Goal: Information Seeking & Learning: Learn about a topic

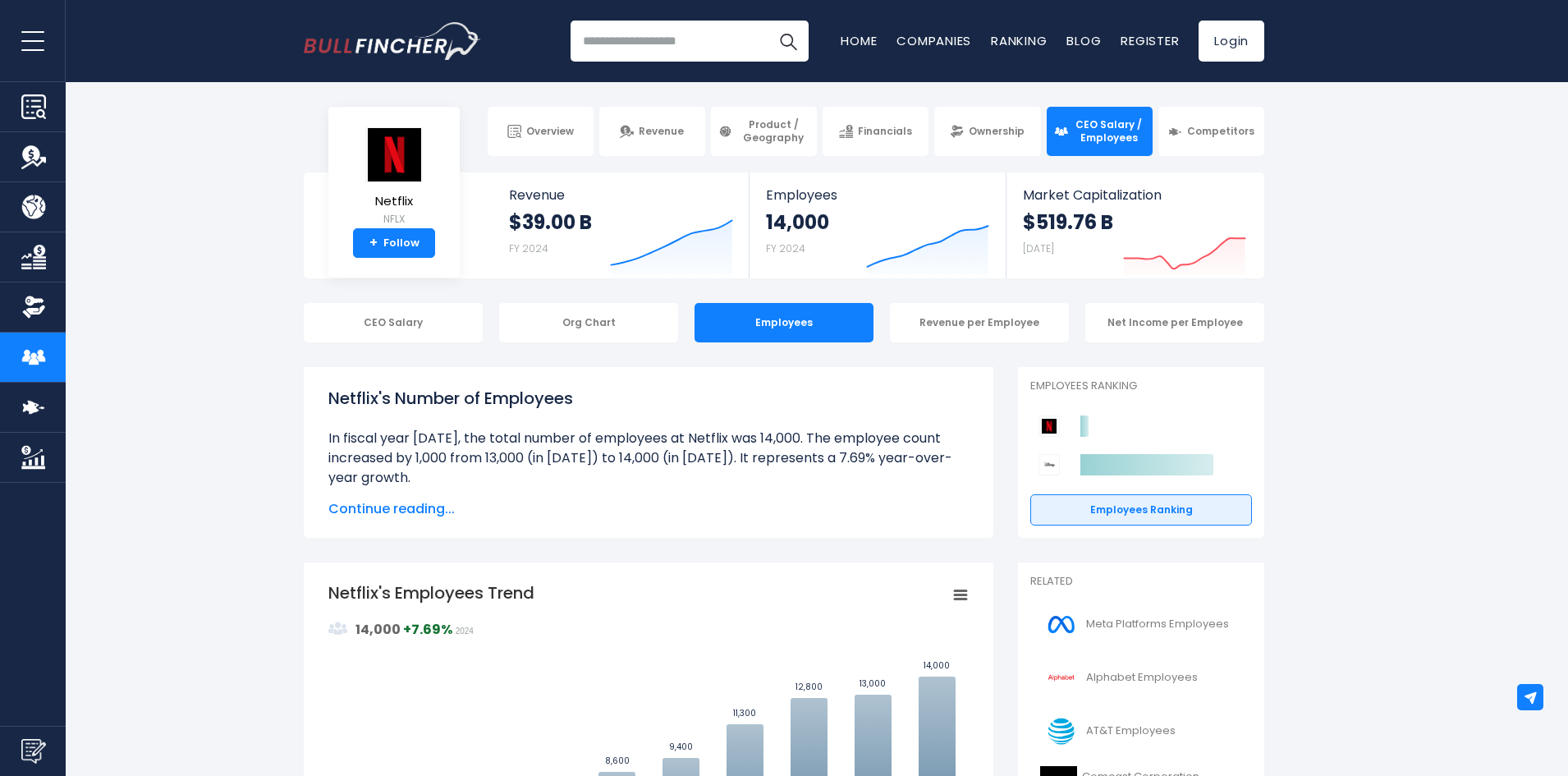
click at [424, 506] on span "Continue reading..." at bounding box center [649, 509] width 641 height 19
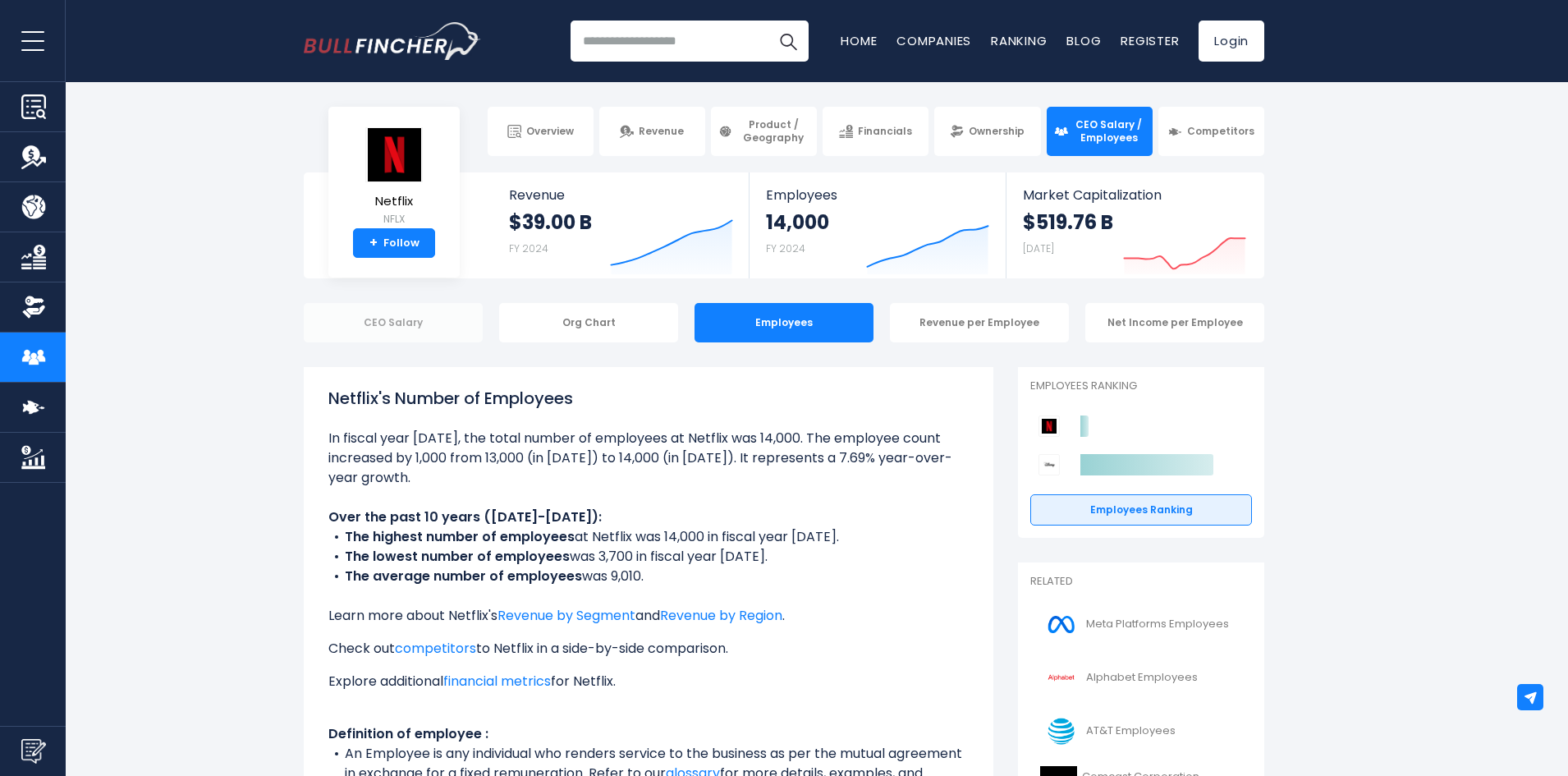
click at [382, 332] on div "CEO Salary" at bounding box center [393, 322] width 179 height 39
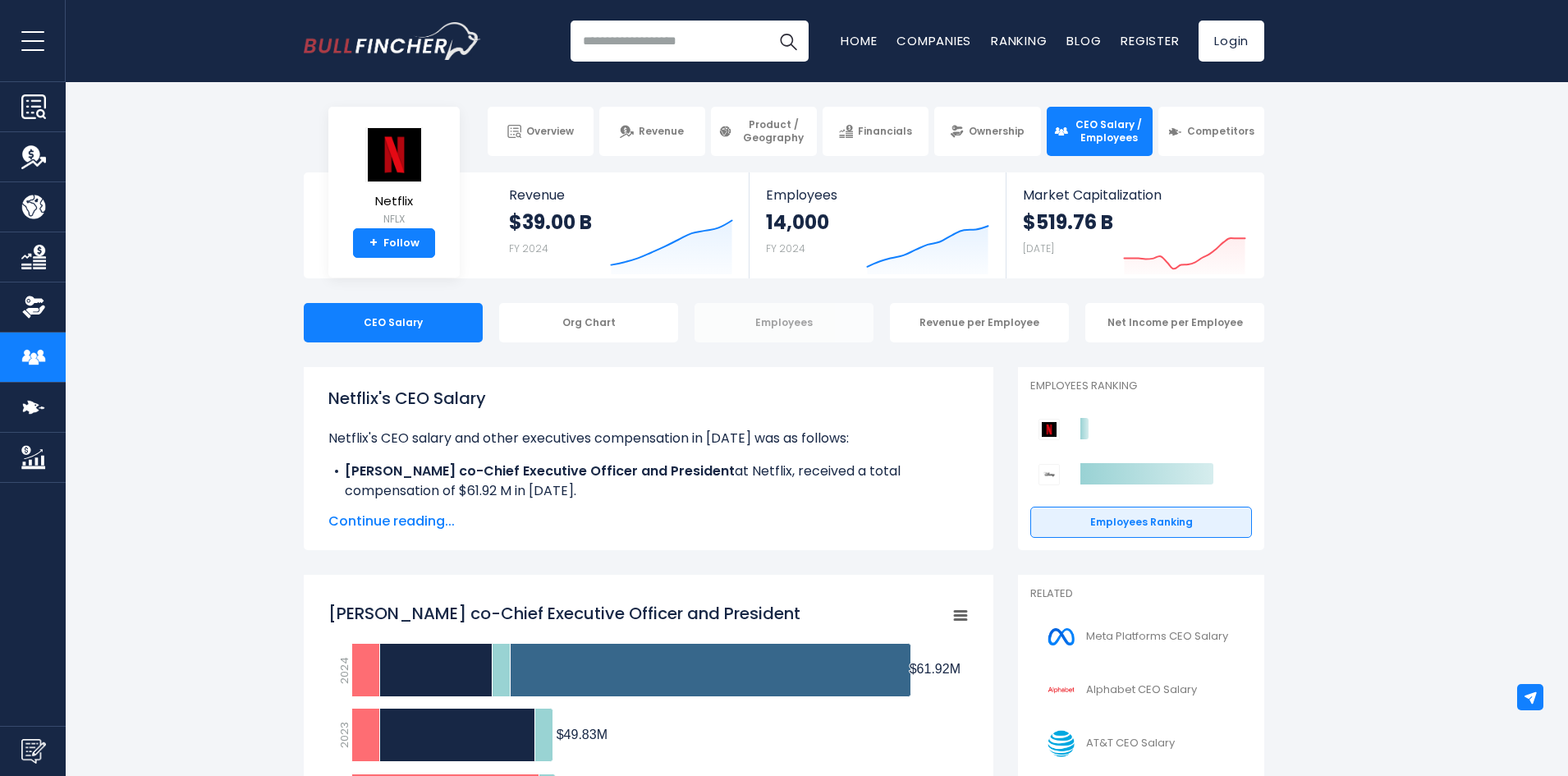
click at [758, 320] on div "Employees" at bounding box center [784, 322] width 179 height 39
